Goal: Task Accomplishment & Management: Complete application form

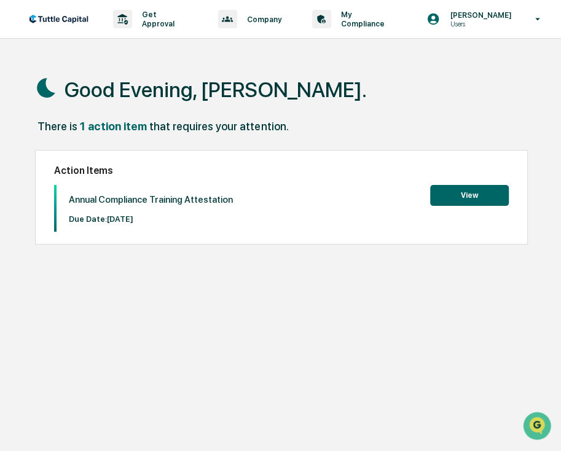
click at [464, 200] on button "View" at bounding box center [469, 195] width 79 height 21
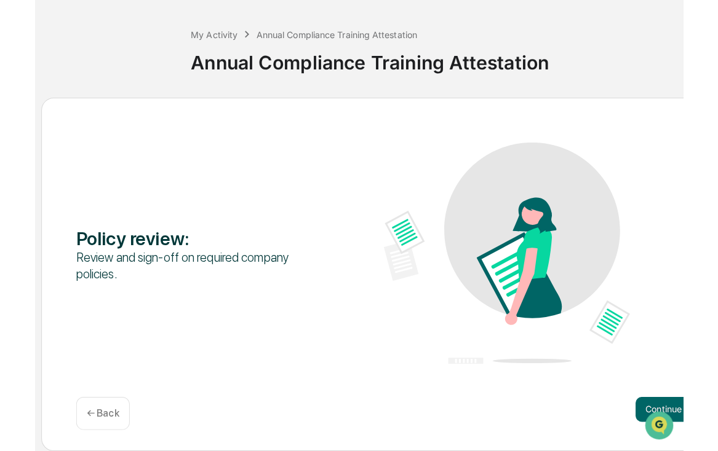
scroll to position [44, 0]
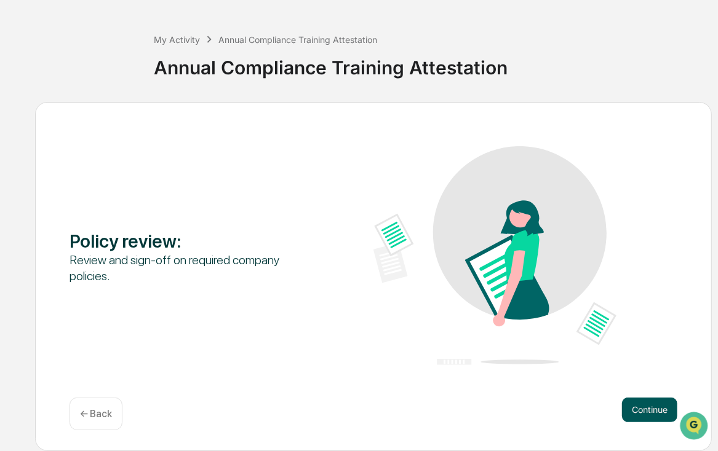
click at [561, 413] on button "Continue" at bounding box center [649, 410] width 55 height 25
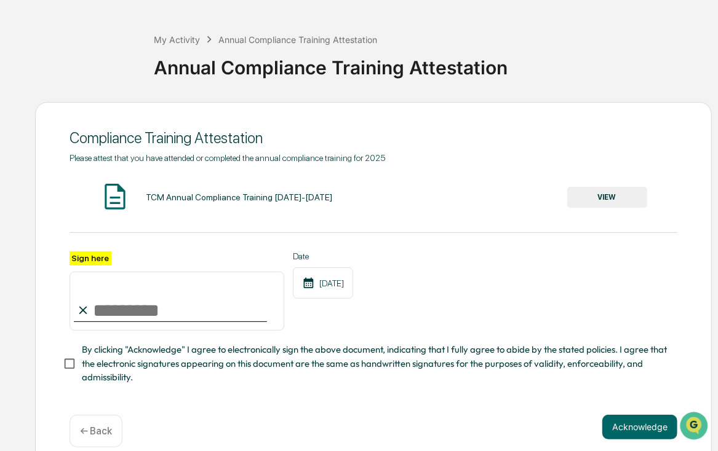
click at [108, 314] on input "Sign here" at bounding box center [176, 301] width 215 height 59
type input "**********"
click at [561, 440] on button "Acknowledge" at bounding box center [639, 427] width 75 height 25
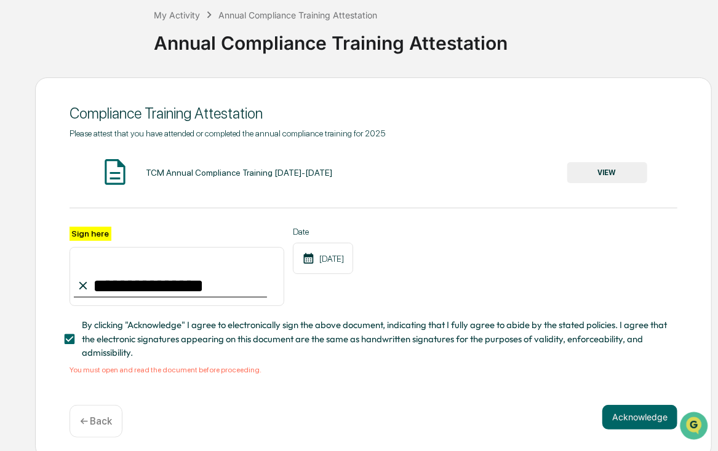
scroll to position [81, 0]
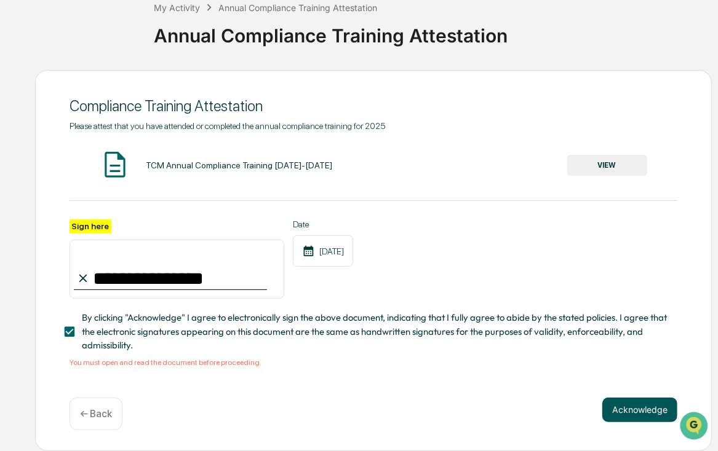
click at [561, 413] on button "Acknowledge" at bounding box center [639, 410] width 75 height 25
click at [208, 160] on div "TCM Annual Compliance Training [DATE]-[DATE]" at bounding box center [239, 165] width 186 height 10
click at [561, 164] on button "VIEW" at bounding box center [607, 165] width 80 height 21
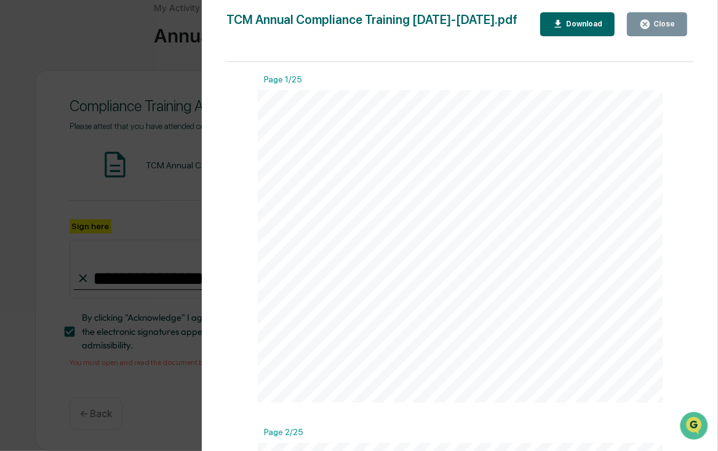
click at [561, 20] on div "Download" at bounding box center [582, 24] width 39 height 9
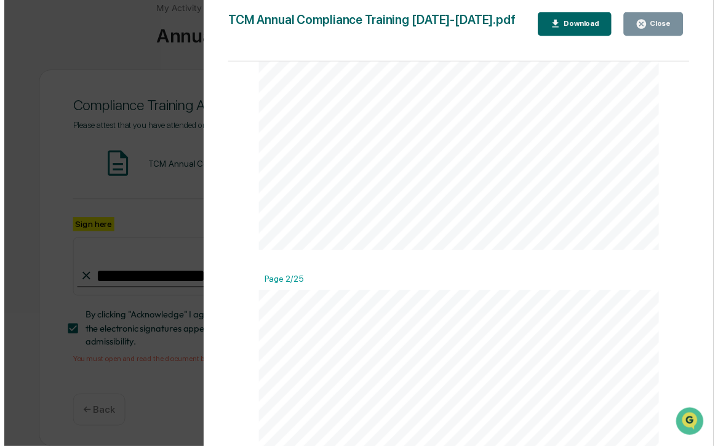
scroll to position [167, 0]
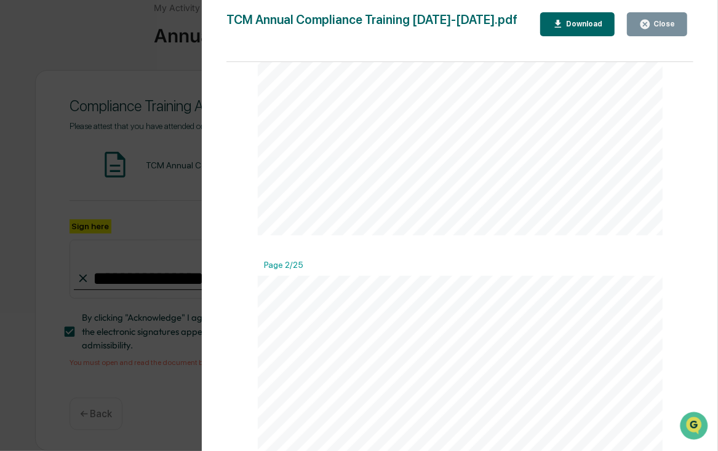
click at [561, 31] on button "Close" at bounding box center [657, 24] width 60 height 24
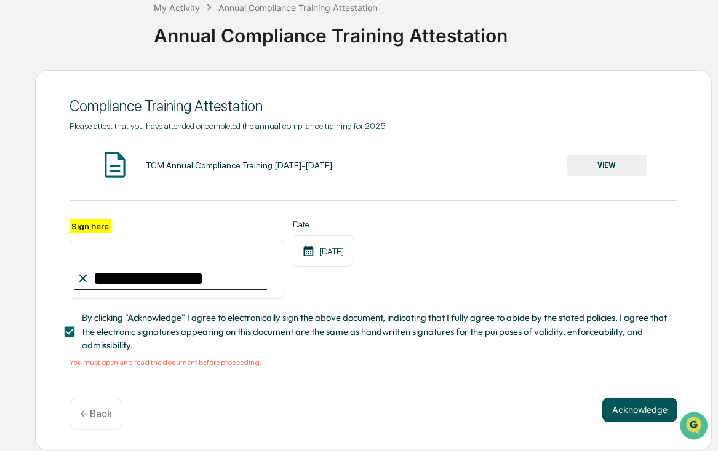
click at [561, 416] on button "Acknowledge" at bounding box center [639, 410] width 75 height 25
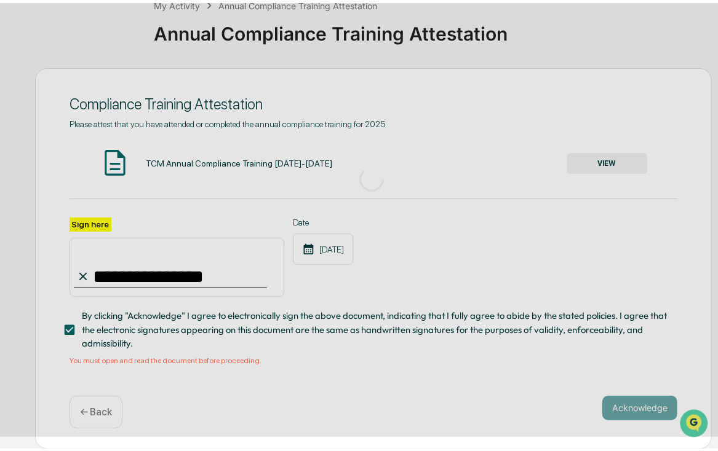
scroll to position [44, 0]
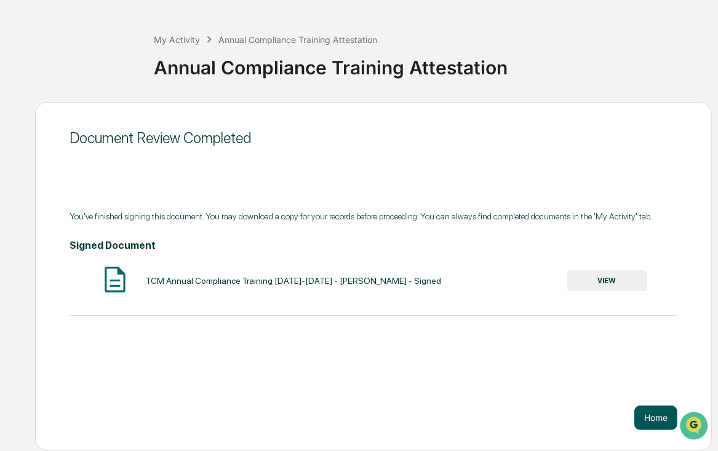
click at [561, 423] on button "Home" at bounding box center [655, 418] width 43 height 25
